Goal: Find specific page/section: Find specific page/section

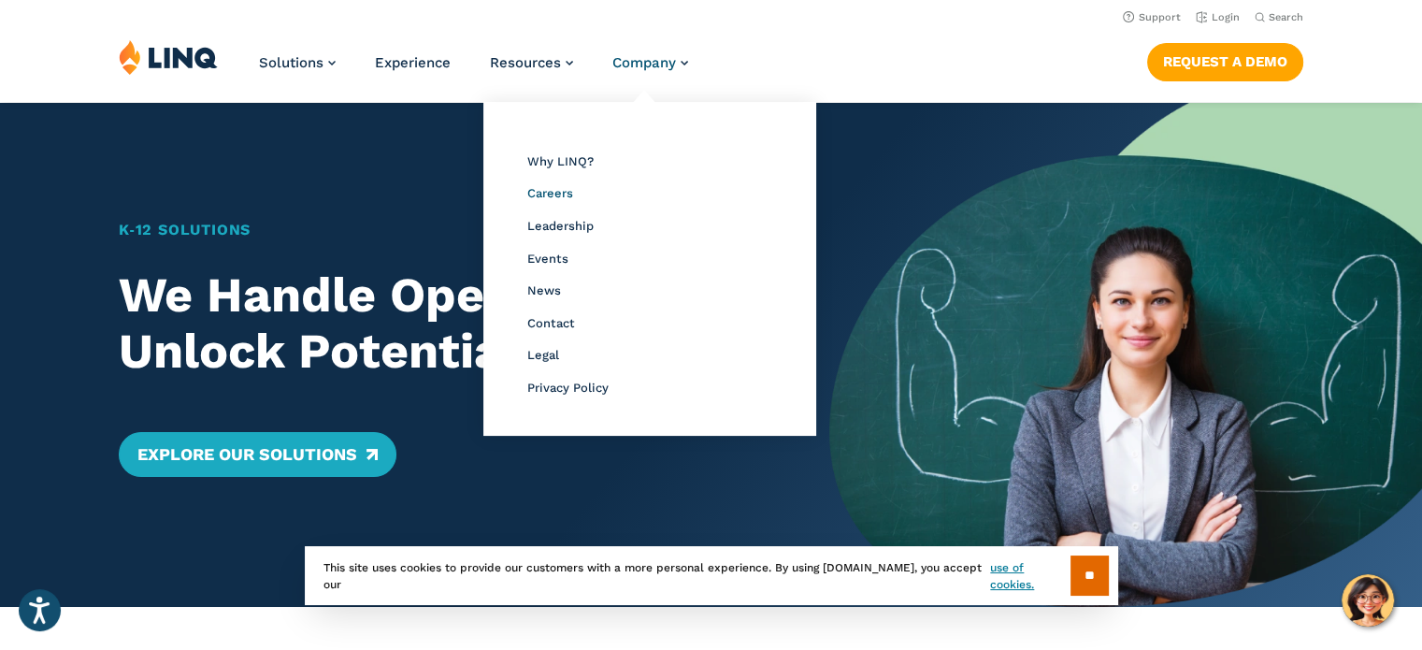
click at [549, 197] on span "Careers" at bounding box center [550, 193] width 46 height 14
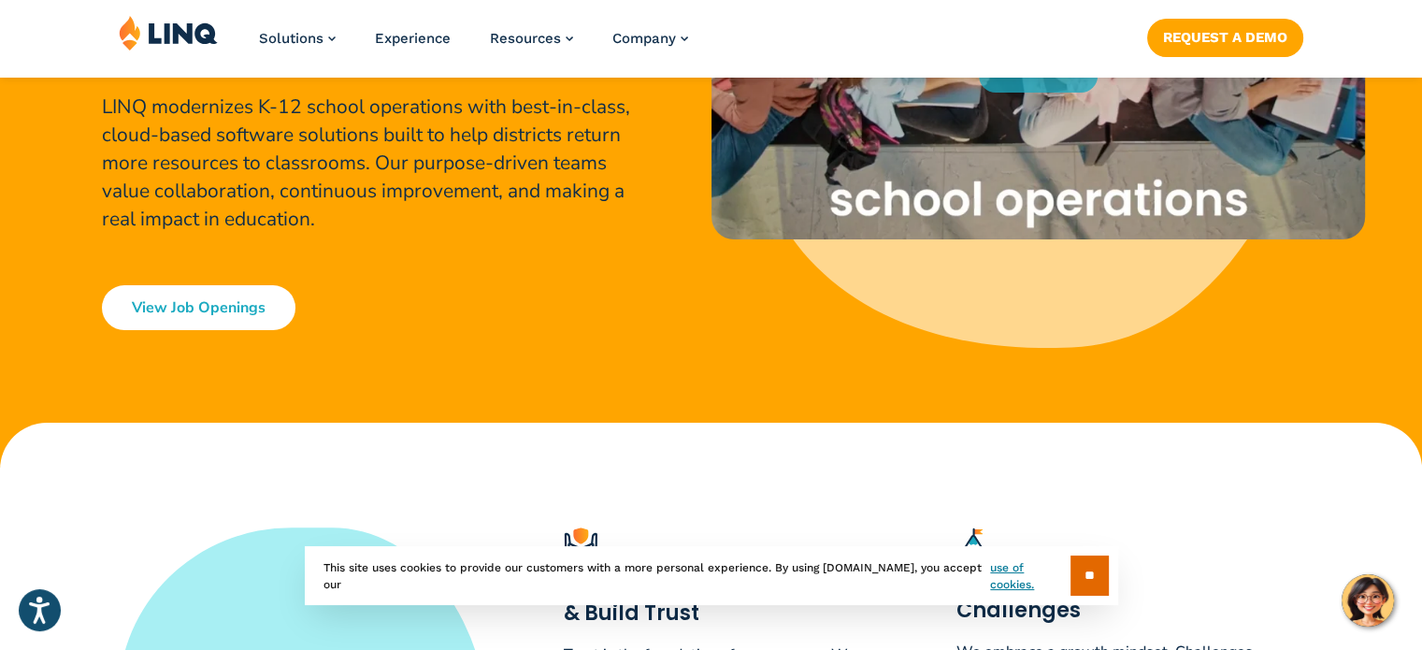
scroll to position [486, 0]
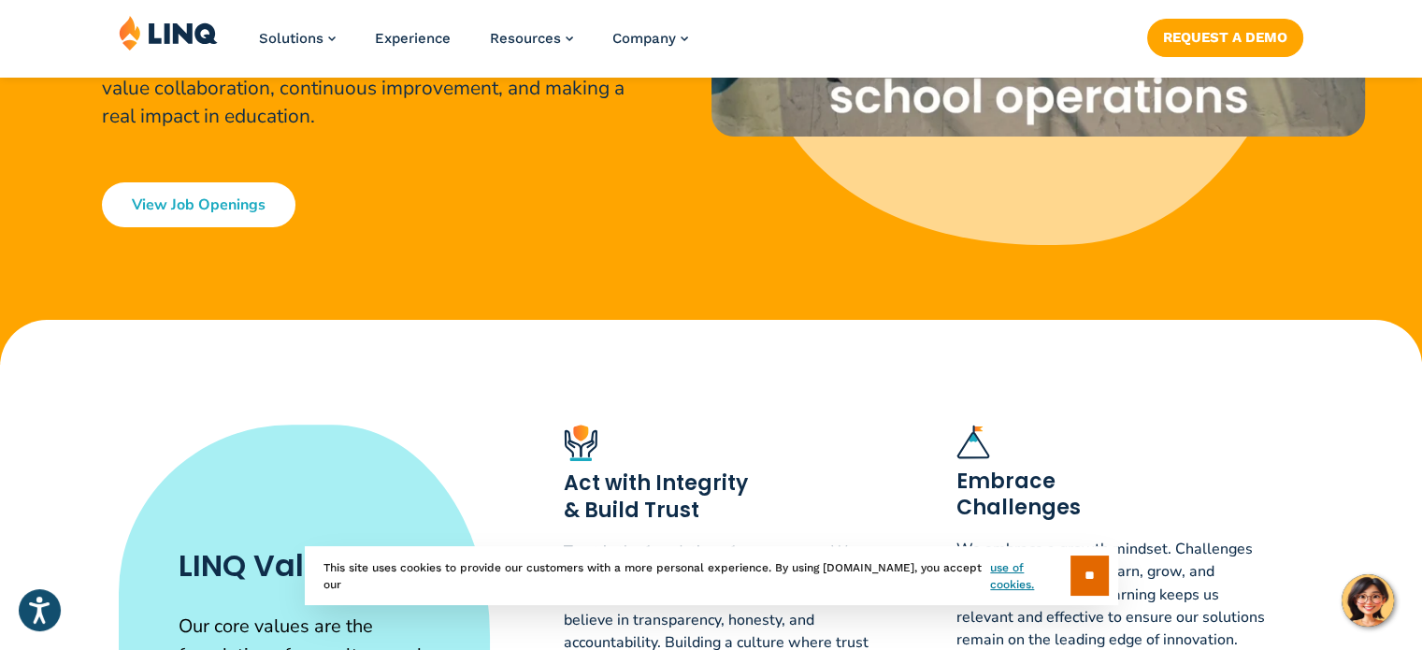
click at [181, 210] on link "View Job Openings" at bounding box center [199, 204] width 194 height 45
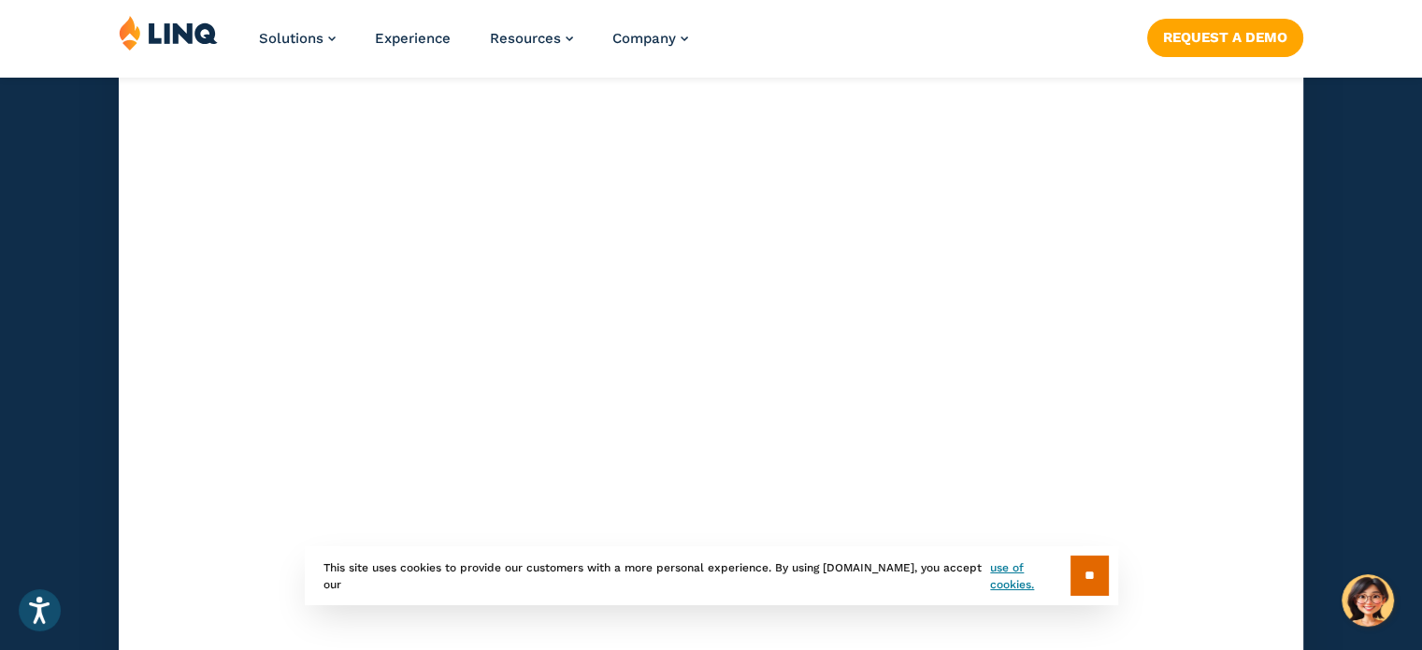
scroll to position [5213, 0]
